Goal: Task Accomplishment & Management: Manage account settings

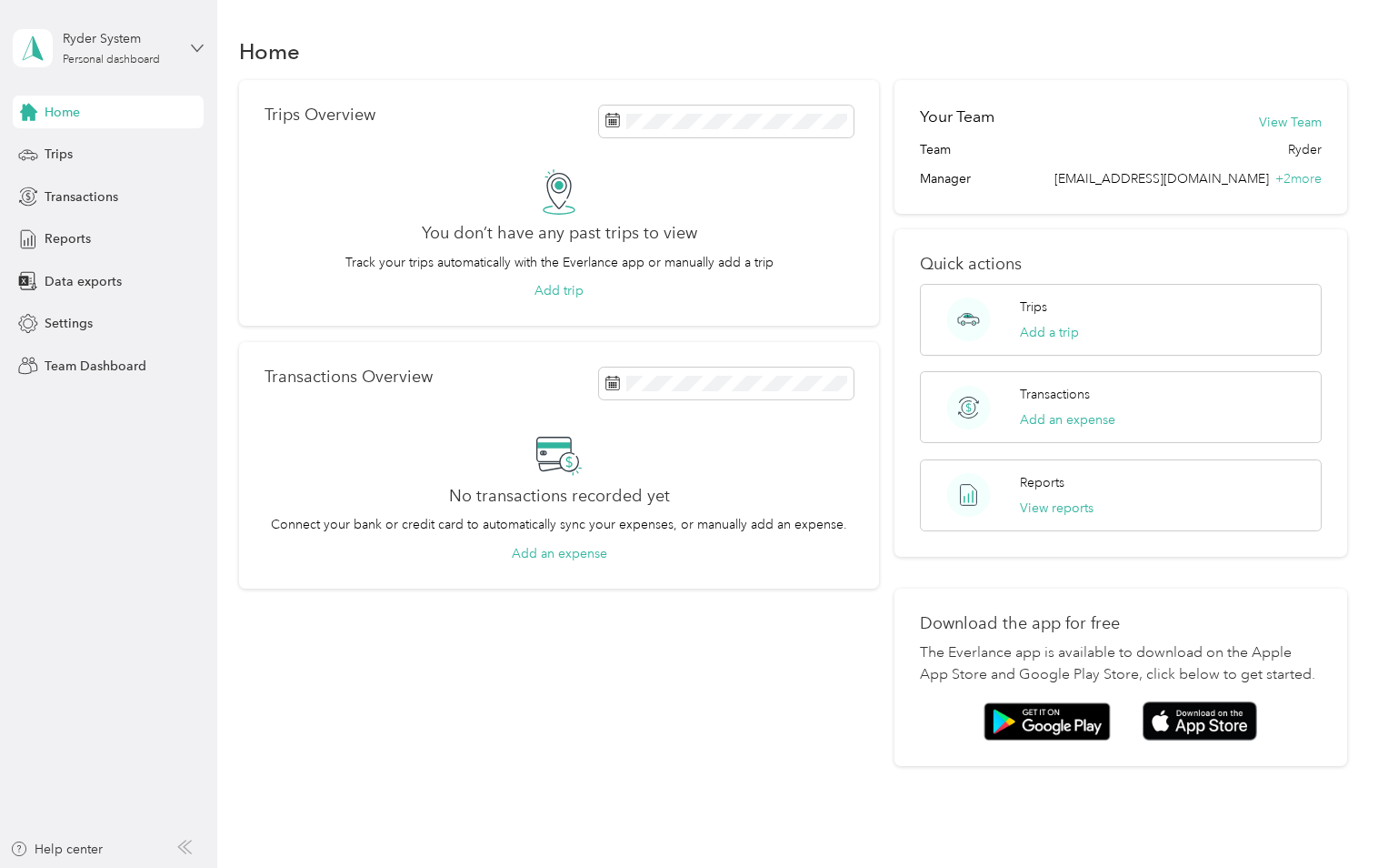
click at [201, 49] on icon at bounding box center [197, 49] width 13 height 13
click at [132, 149] on div "Team dashboard" at bounding box center [205, 149] width 357 height 32
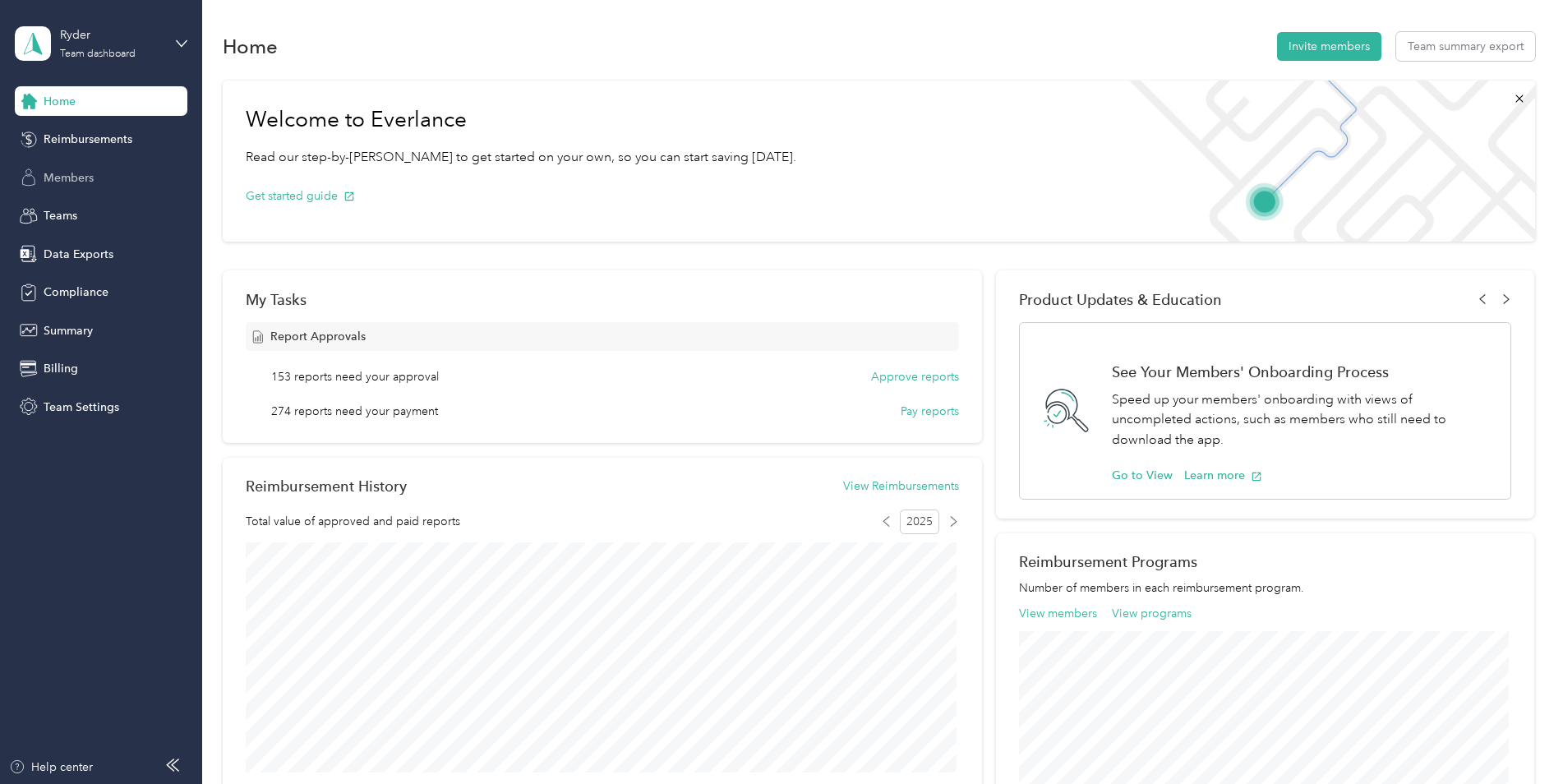
click at [90, 180] on span "Members" at bounding box center [68, 177] width 50 height 17
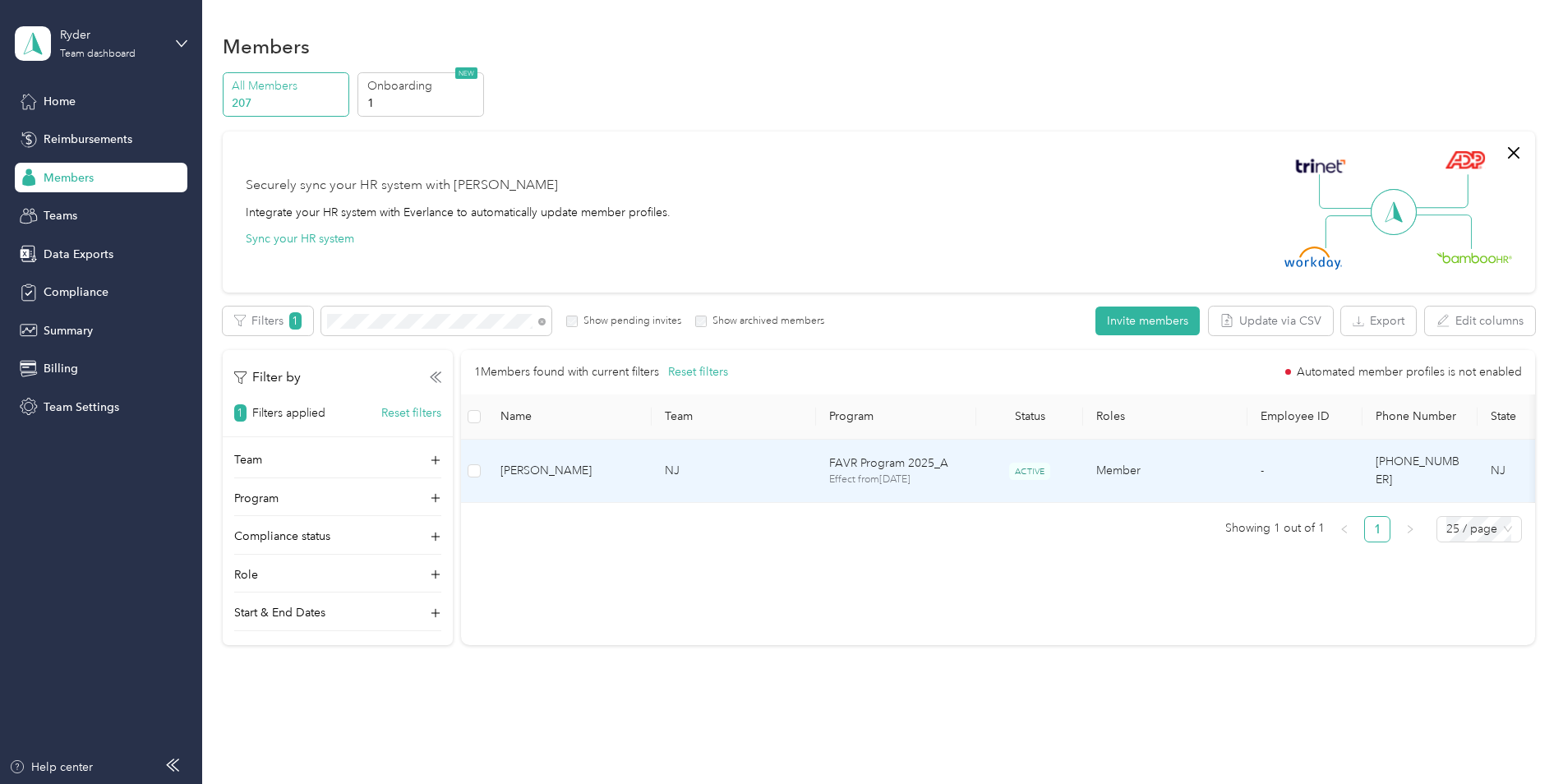
click at [986, 464] on td "ACTIVE" at bounding box center [1029, 471] width 107 height 63
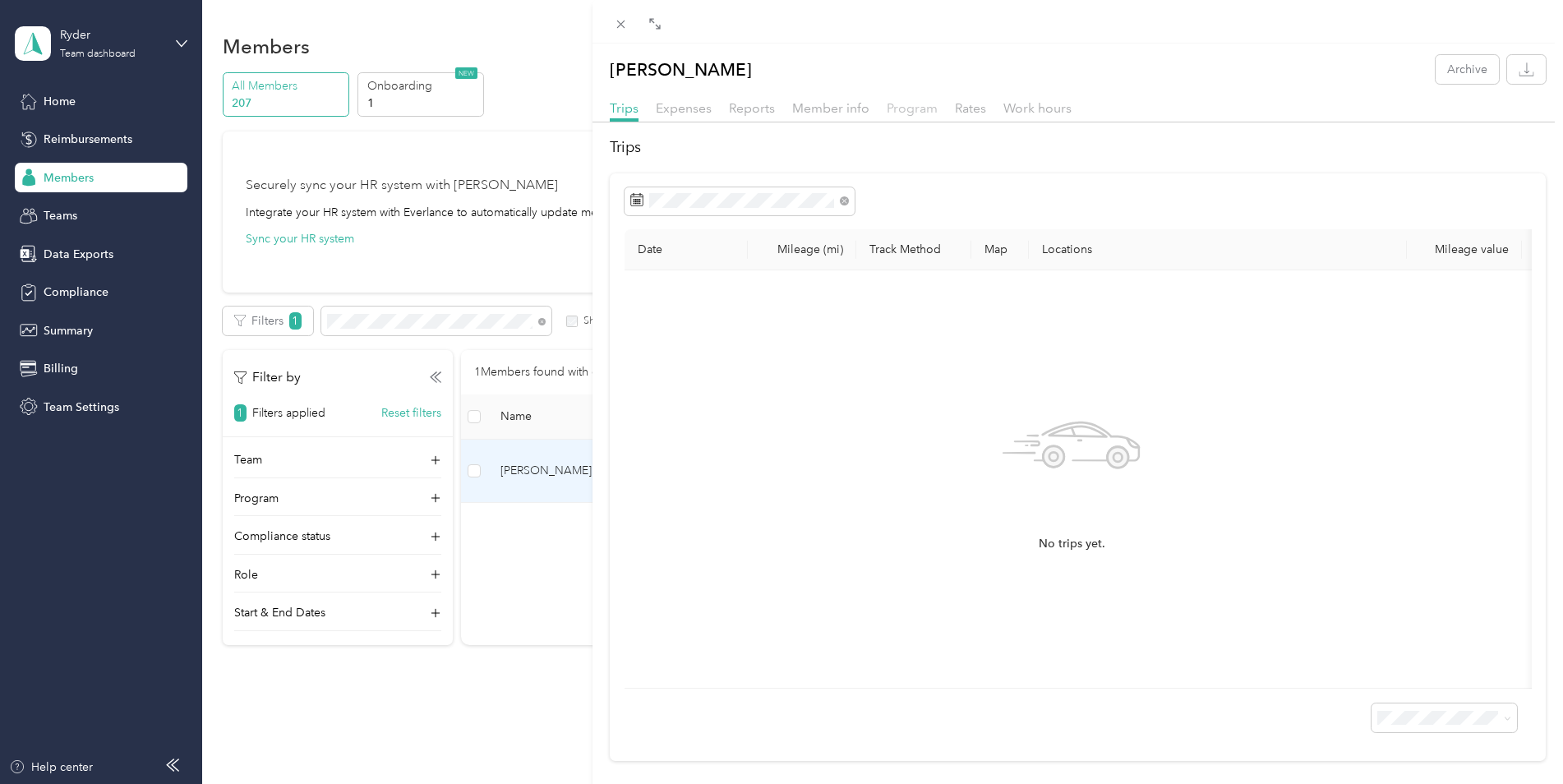
click at [925, 113] on span "Program" at bounding box center [912, 108] width 51 height 15
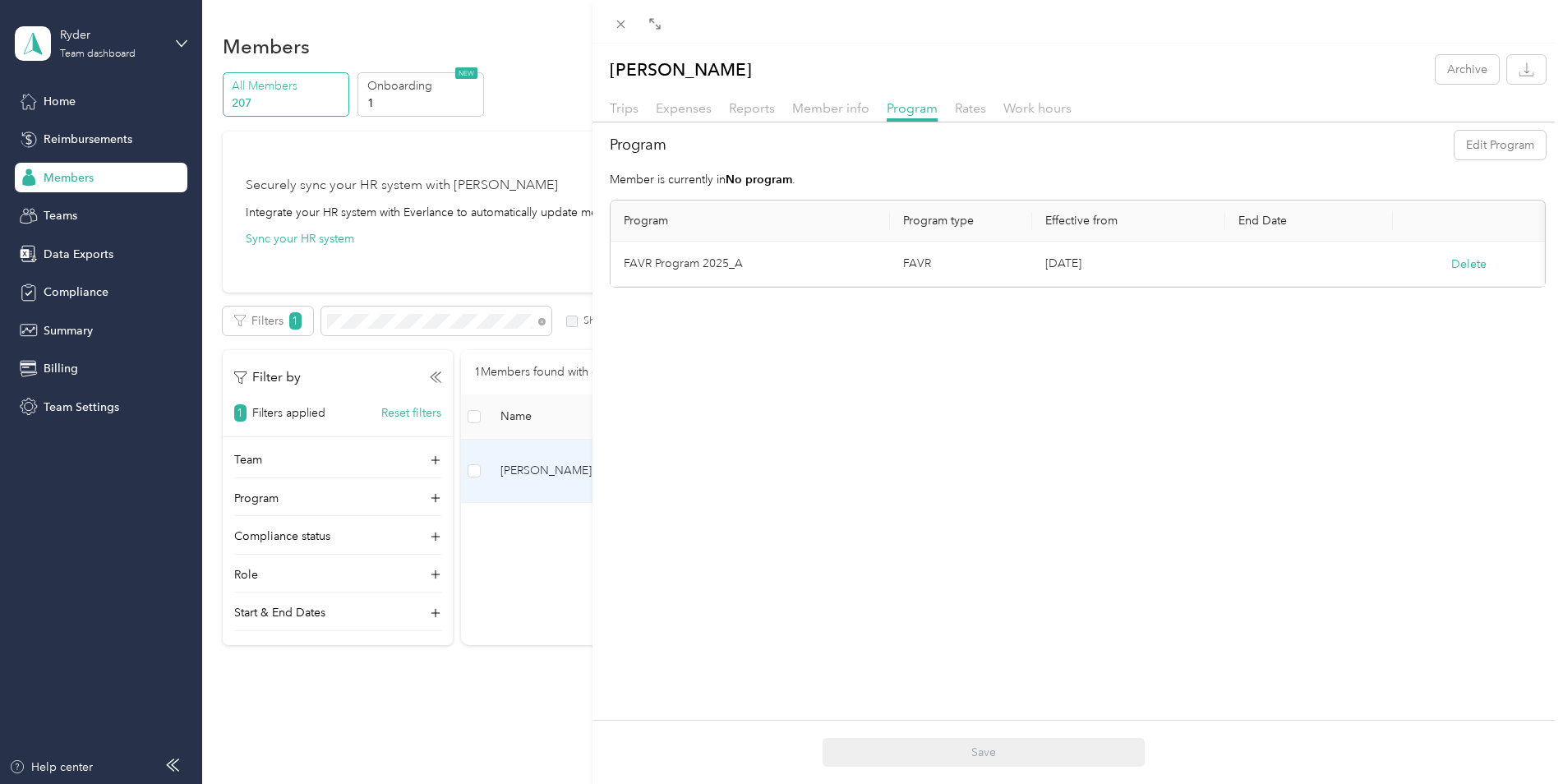
click at [92, 292] on div "[PERSON_NAME] Archive Trips Expenses Reports Member info Program Rates Work hou…" at bounding box center [781, 392] width 1563 height 784
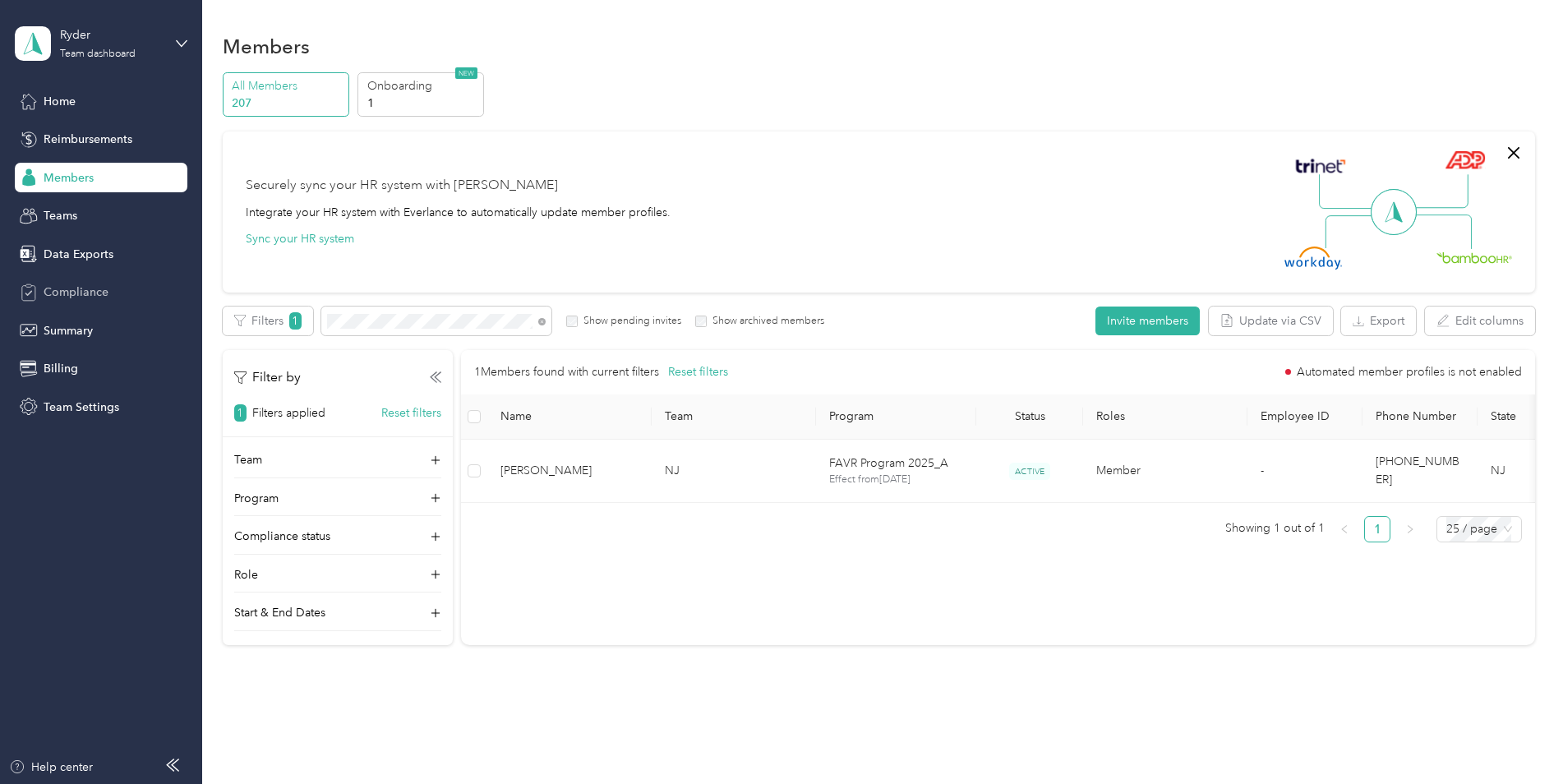
click at [90, 289] on span "Compliance" at bounding box center [76, 292] width 65 height 17
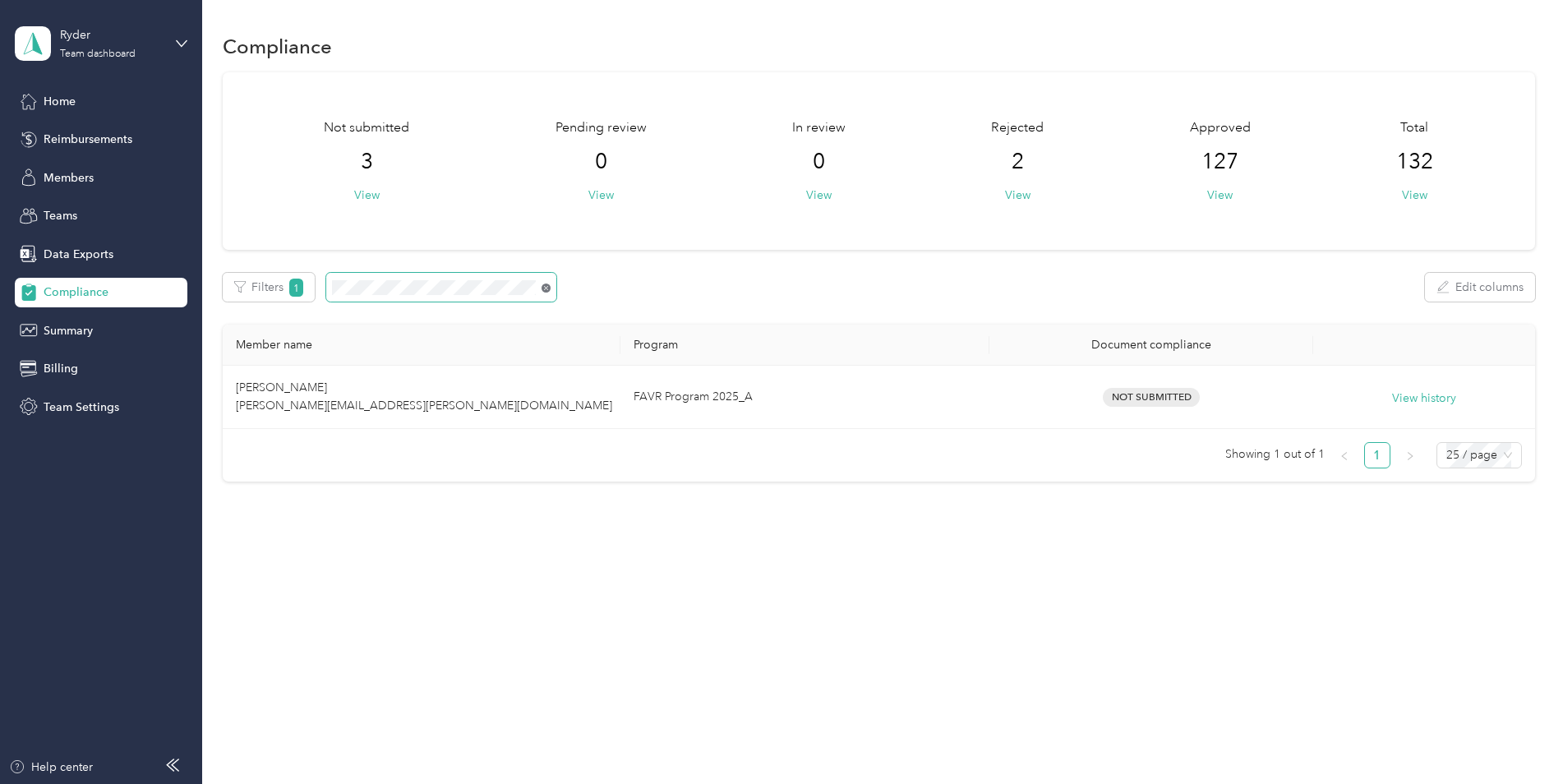
click at [547, 289] on icon at bounding box center [545, 288] width 9 height 9
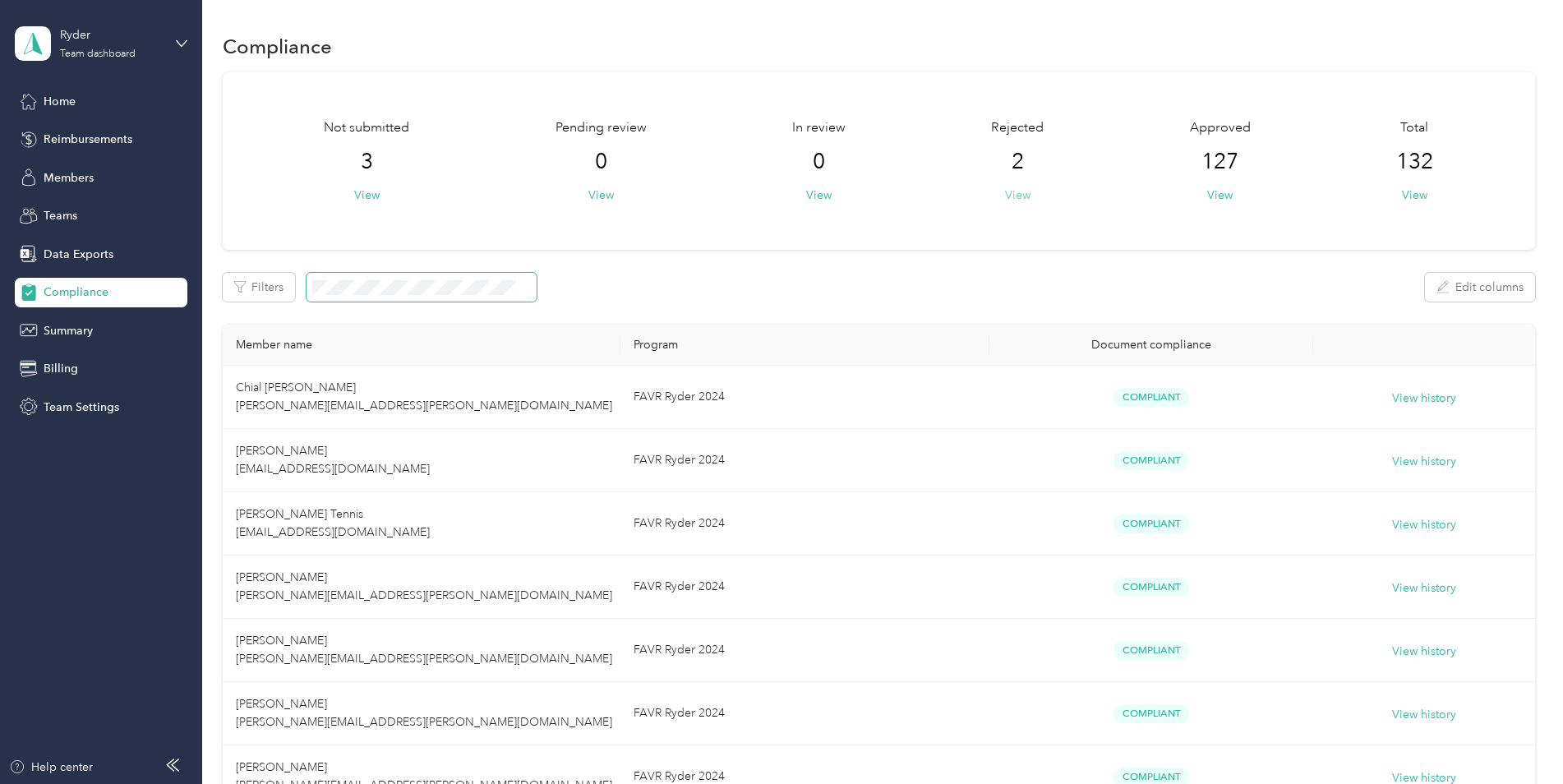
click at [1017, 187] on button "View" at bounding box center [1018, 195] width 25 height 17
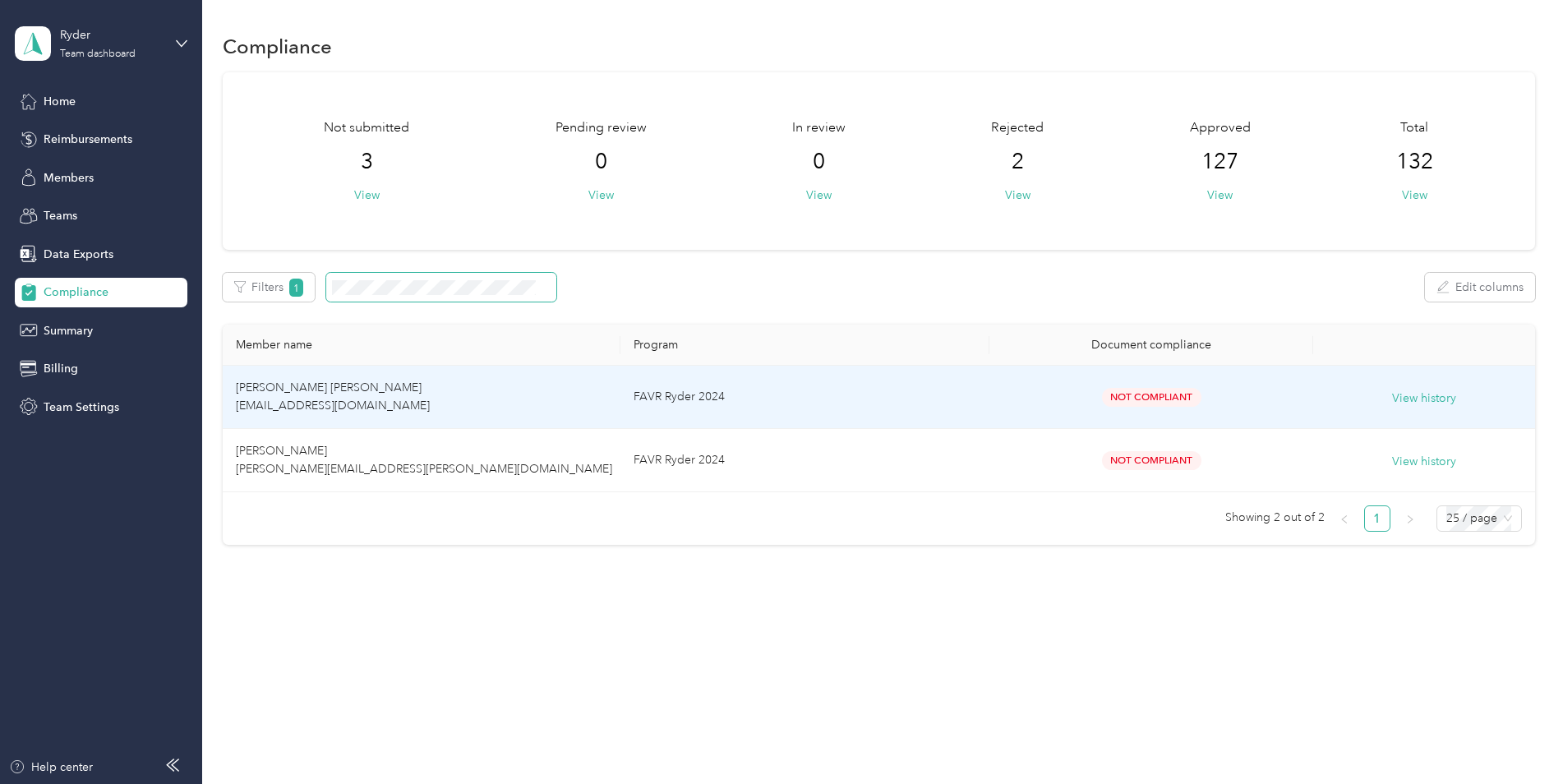
click at [851, 406] on td "FAVR Ryder 2024" at bounding box center [805, 397] width 369 height 63
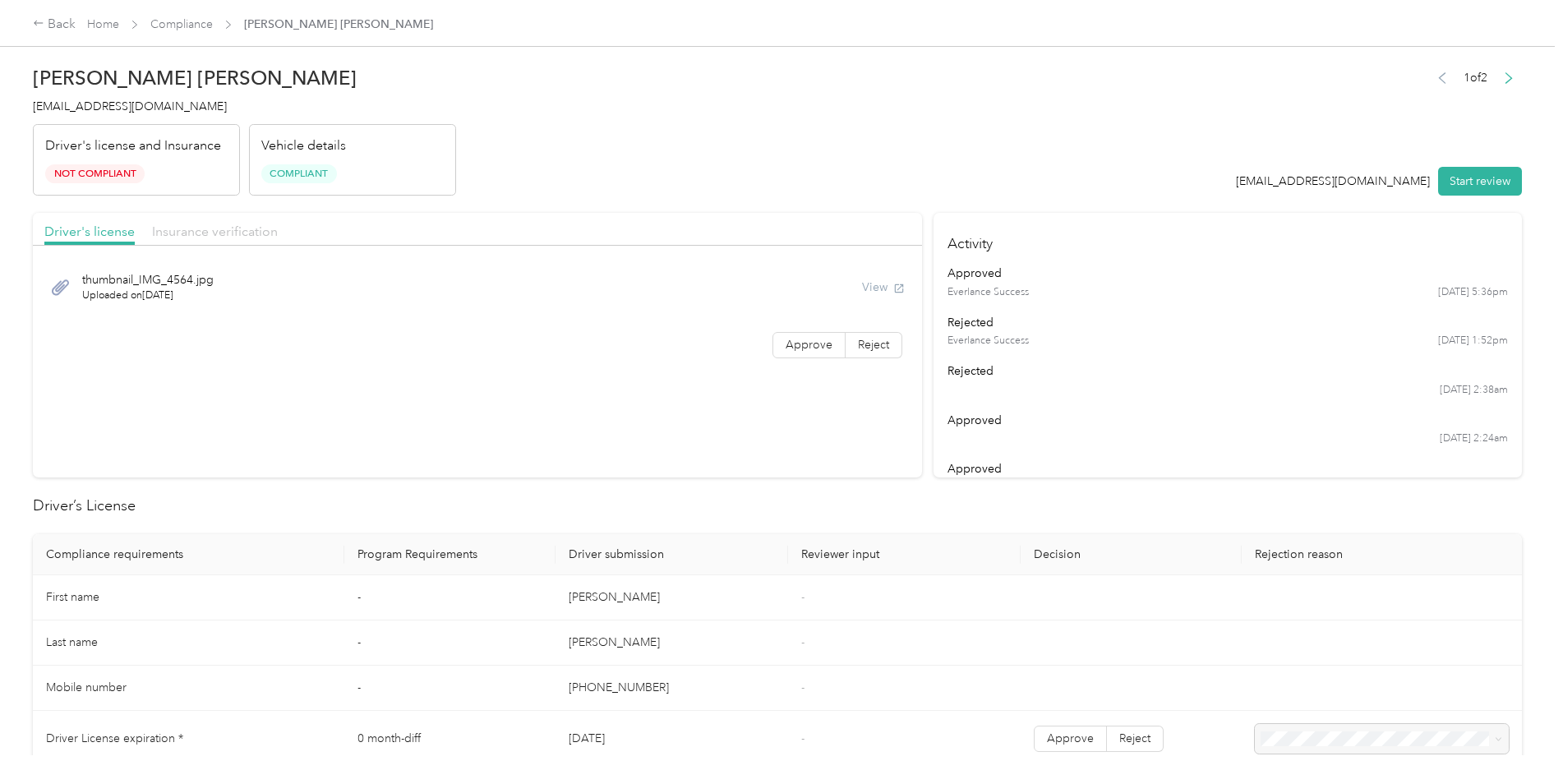
click at [243, 230] on span "Insurance verification" at bounding box center [214, 231] width 126 height 15
click at [55, 24] on div "Back" at bounding box center [54, 24] width 43 height 19
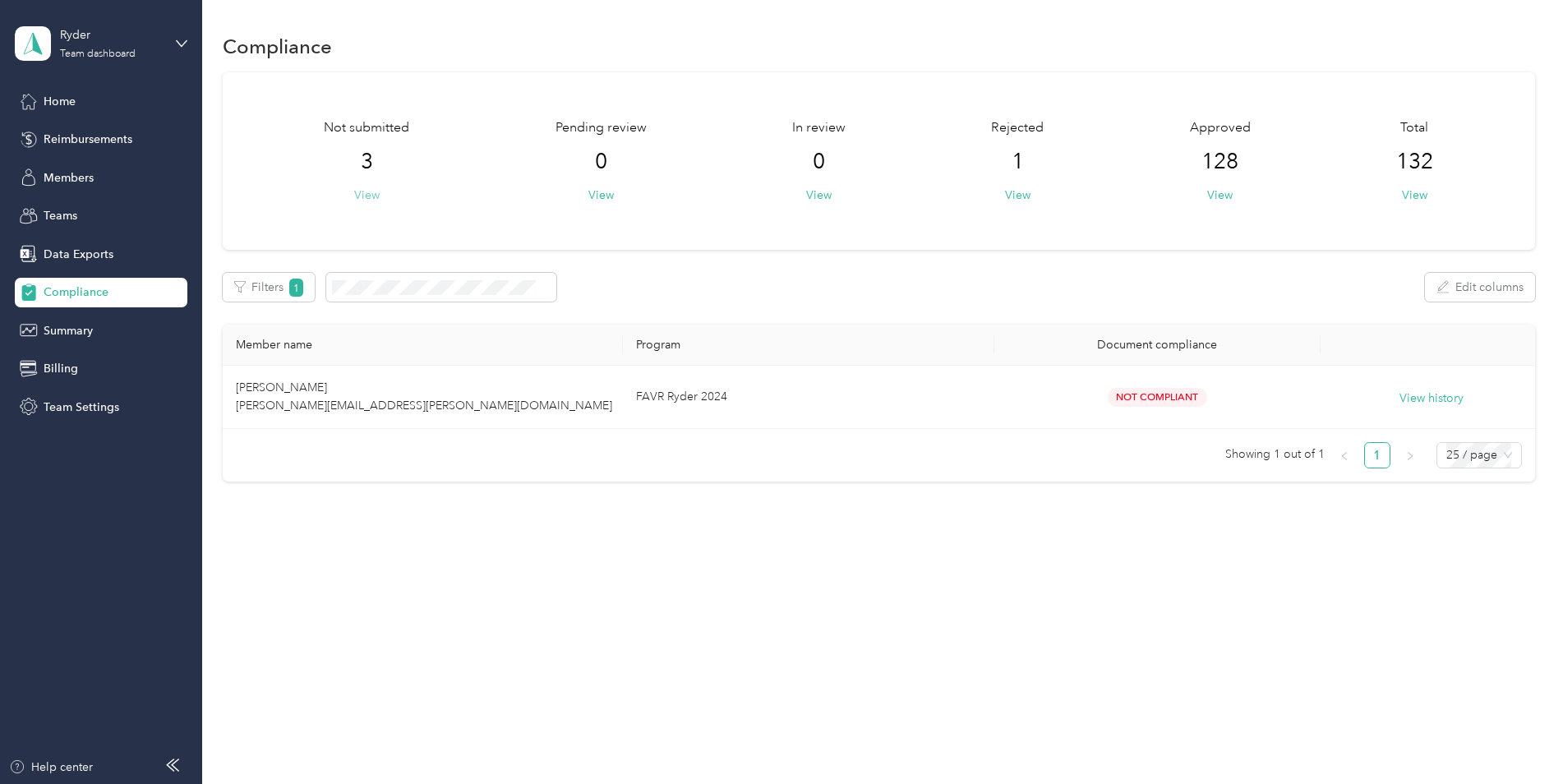
click at [368, 192] on button "View" at bounding box center [366, 195] width 25 height 17
